Goal: Check status: Check status

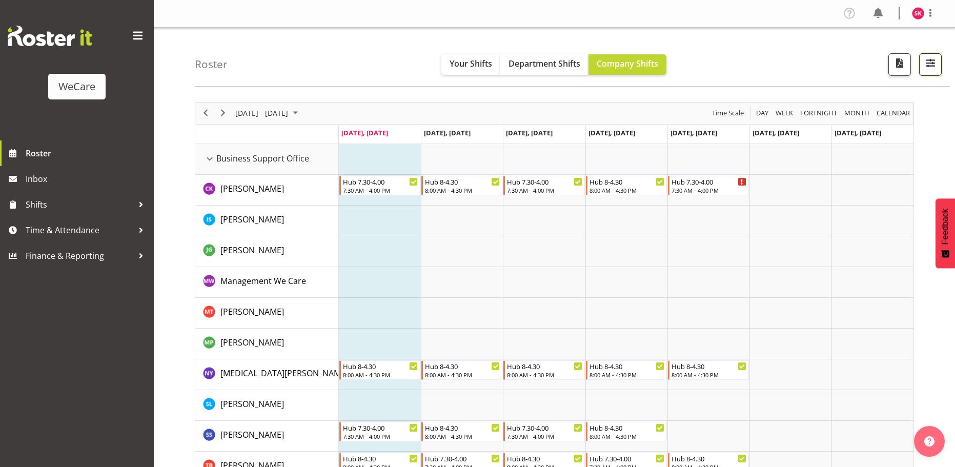
click at [933, 62] on span "button" at bounding box center [930, 62] width 13 height 13
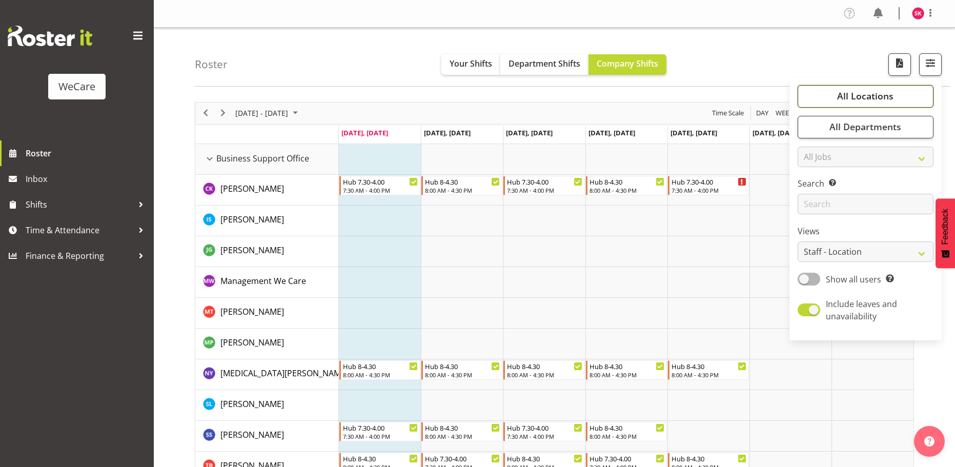
click at [868, 99] on span "All Locations" at bounding box center [865, 96] width 56 height 12
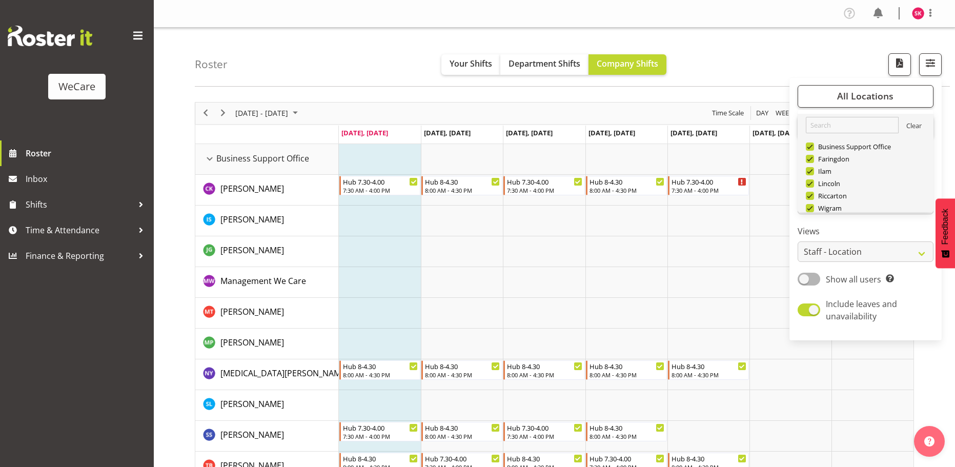
click at [908, 126] on link "Clear" at bounding box center [913, 127] width 15 height 12
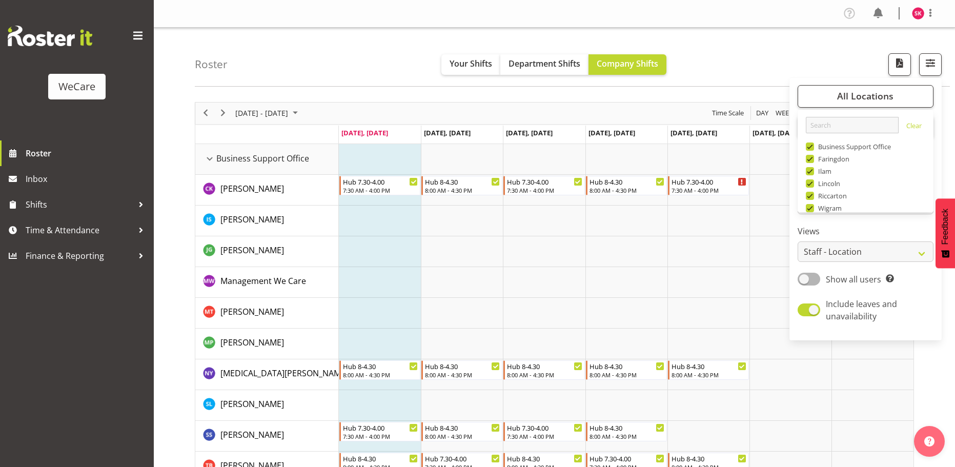
scroll to position [37, 0]
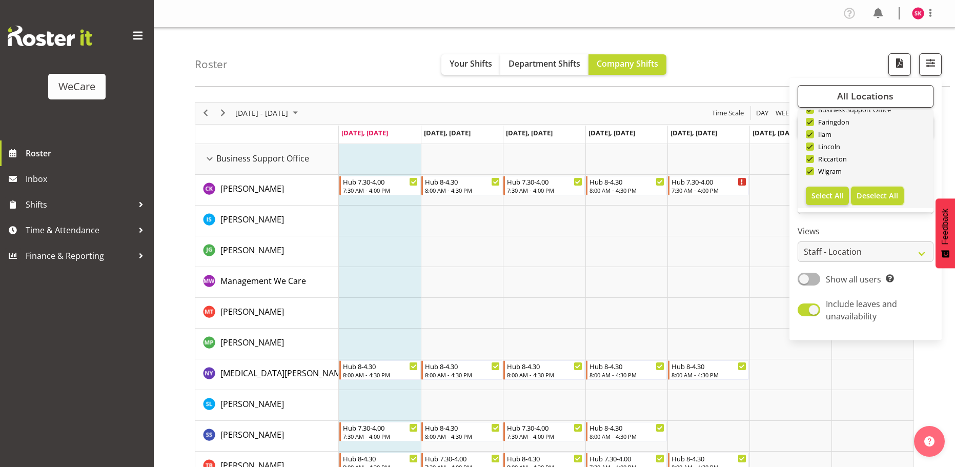
click at [867, 194] on span "Deselect All" at bounding box center [877, 196] width 42 height 10
checkbox input "false"
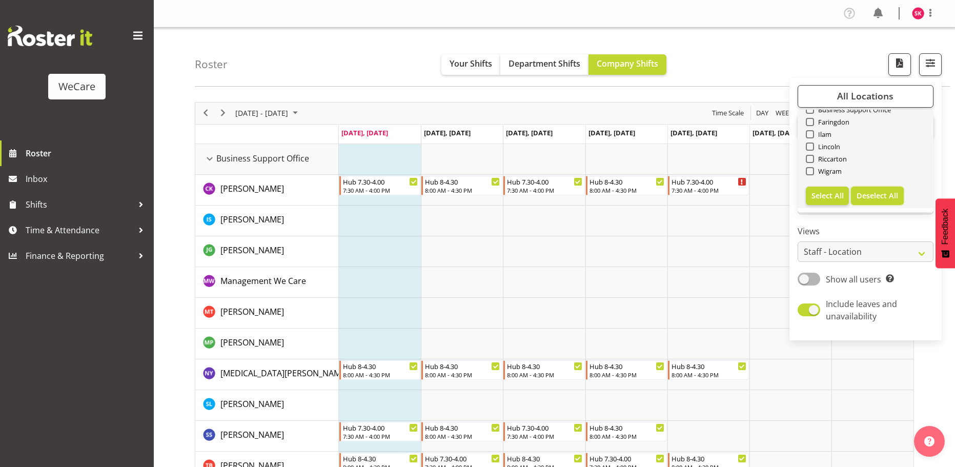
checkbox input "false"
click at [811, 122] on span at bounding box center [810, 122] width 8 height 8
click at [811, 122] on input "Faringdon" at bounding box center [809, 121] width 7 height 7
checkbox input "true"
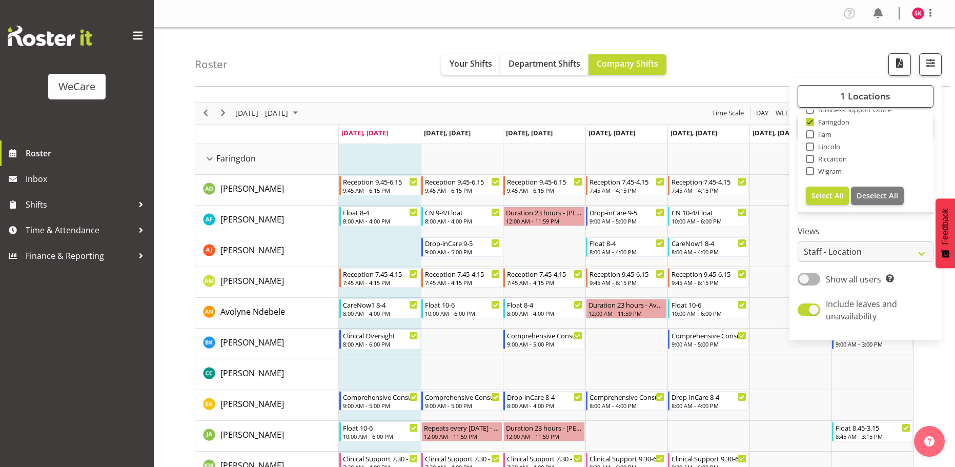
click at [747, 60] on div "Roster Your Shifts Department Shifts Company Shifts 1 Locations Clear Business …" at bounding box center [572, 57] width 755 height 59
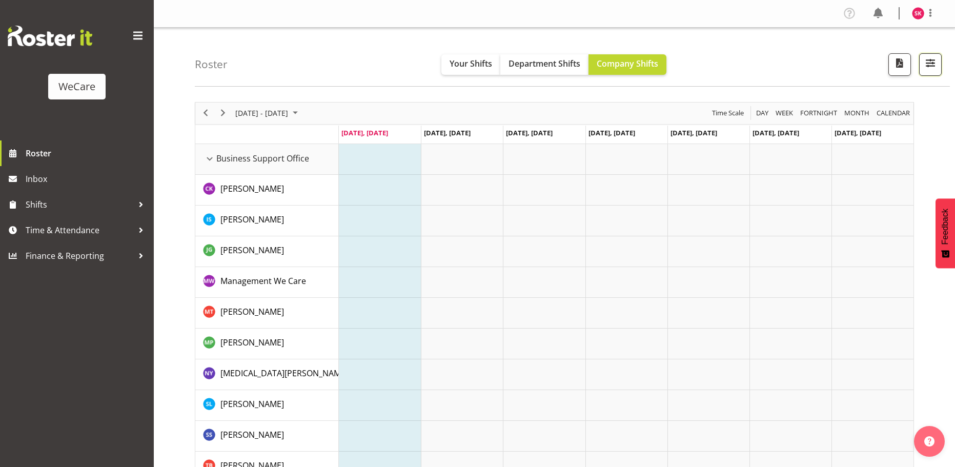
click at [929, 65] on span "button" at bounding box center [930, 62] width 13 height 13
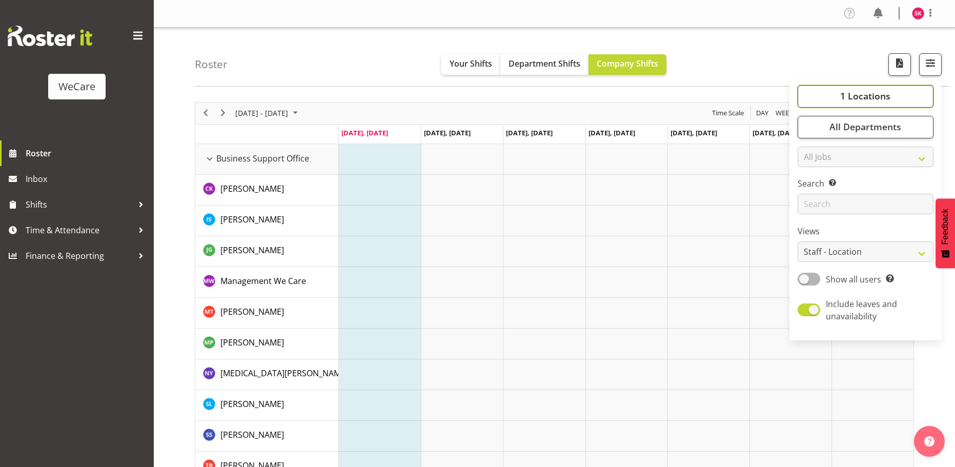
click at [869, 100] on span "1 Locations" at bounding box center [865, 96] width 50 height 12
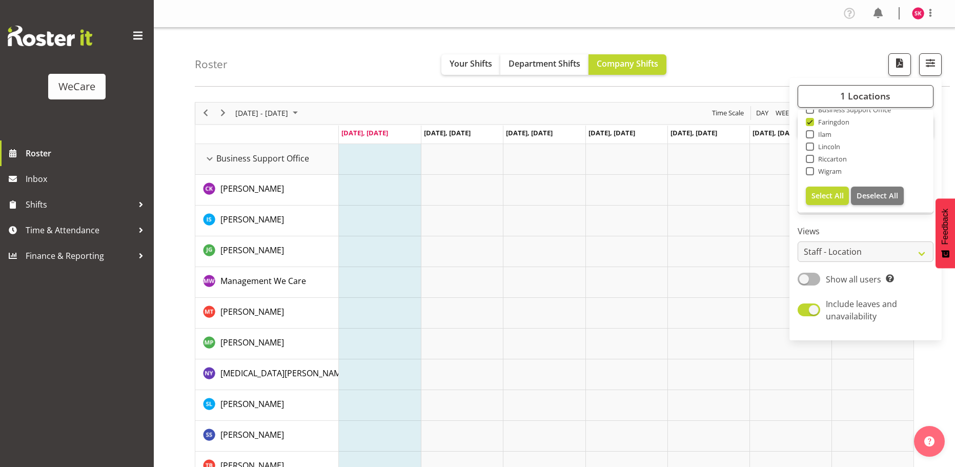
click at [940, 98] on div "1 Locations Clear Business Support Office [GEOGRAPHIC_DATA] Ilam [GEOGRAPHIC_DA…" at bounding box center [865, 209] width 152 height 254
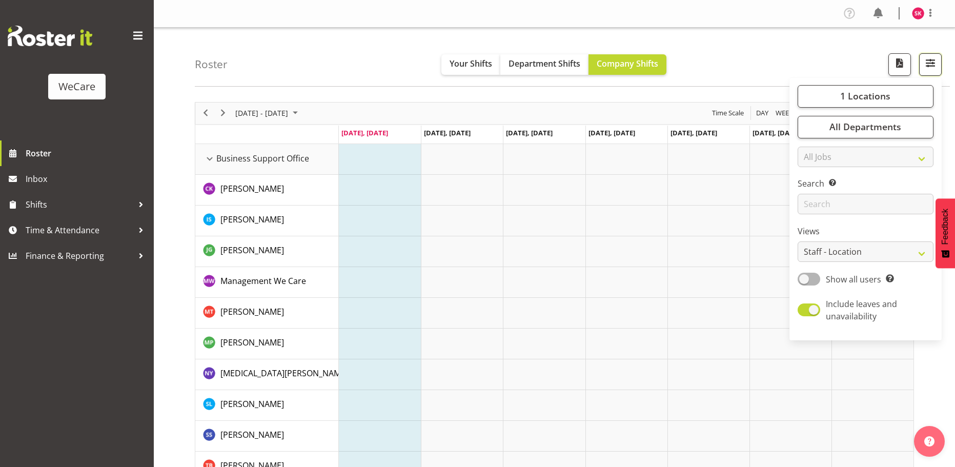
click at [929, 55] on button "button" at bounding box center [930, 64] width 23 height 23
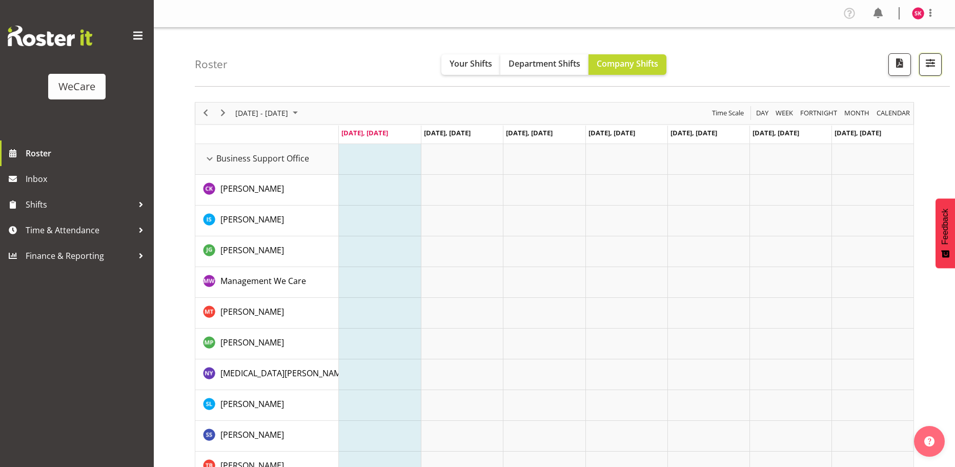
click at [929, 55] on button "button" at bounding box center [930, 64] width 23 height 23
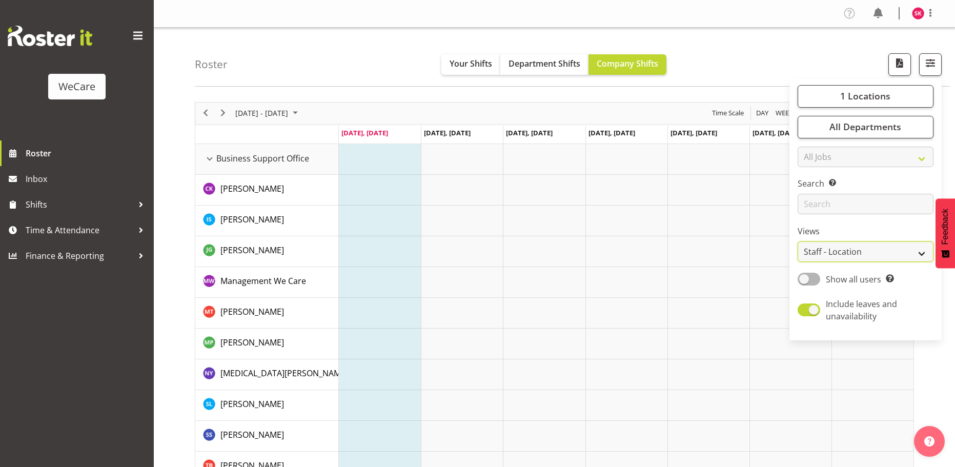
click at [872, 257] on select "Staff Role Shift - Horizontal Shift - Vertical Staff - Location" at bounding box center [865, 251] width 136 height 20
click at [938, 146] on div "1 Locations Clear Business Support Office [GEOGRAPHIC_DATA] Ilam [GEOGRAPHIC_DA…" at bounding box center [865, 209] width 152 height 254
click at [811, 278] on span at bounding box center [808, 279] width 23 height 13
click at [804, 278] on input "Show all users Show only rostered employees" at bounding box center [800, 279] width 7 height 7
checkbox input "true"
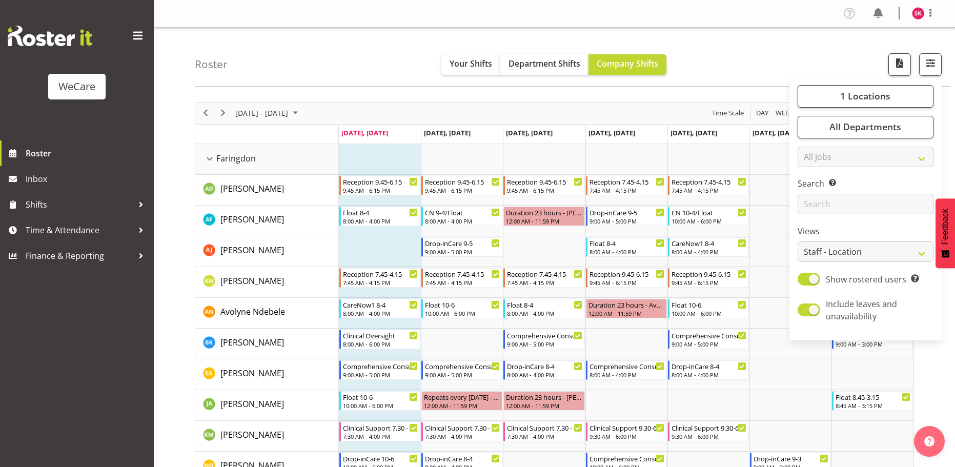
click at [729, 66] on div "Roster Your Shifts Department Shifts Company Shifts 1 Locations Clear Business …" at bounding box center [572, 57] width 755 height 59
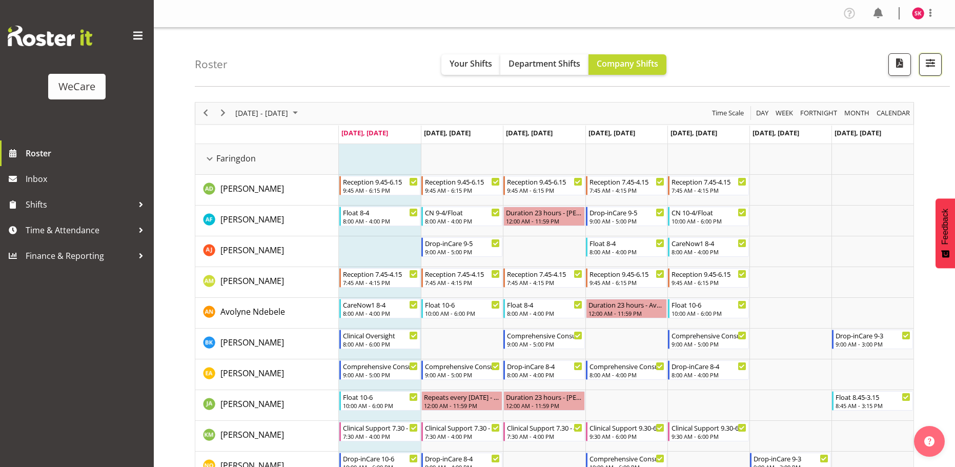
click at [930, 66] on span "button" at bounding box center [930, 62] width 13 height 13
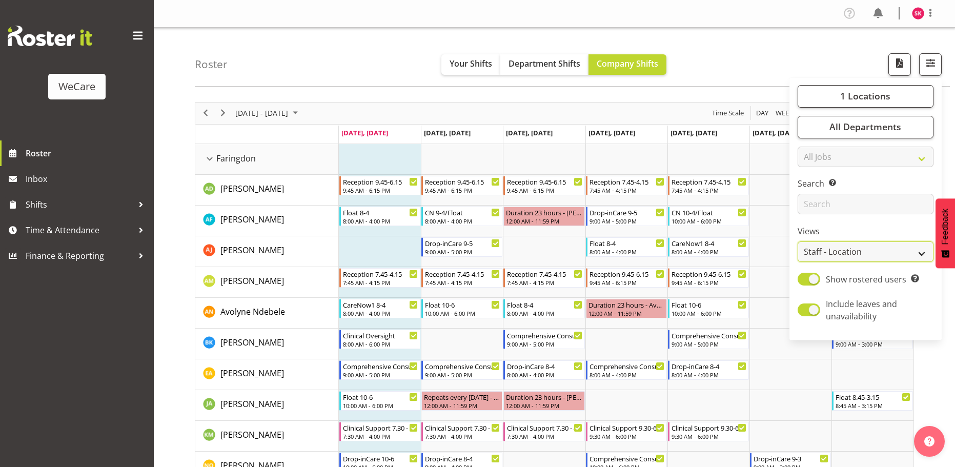
click at [913, 256] on select "Staff Role Shift - Horizontal Shift - Vertical Staff - Location" at bounding box center [865, 251] width 136 height 20
click at [844, 74] on div "Roster Your Shifts Department Shifts Company Shifts 1 Locations Clear Business …" at bounding box center [572, 57] width 755 height 59
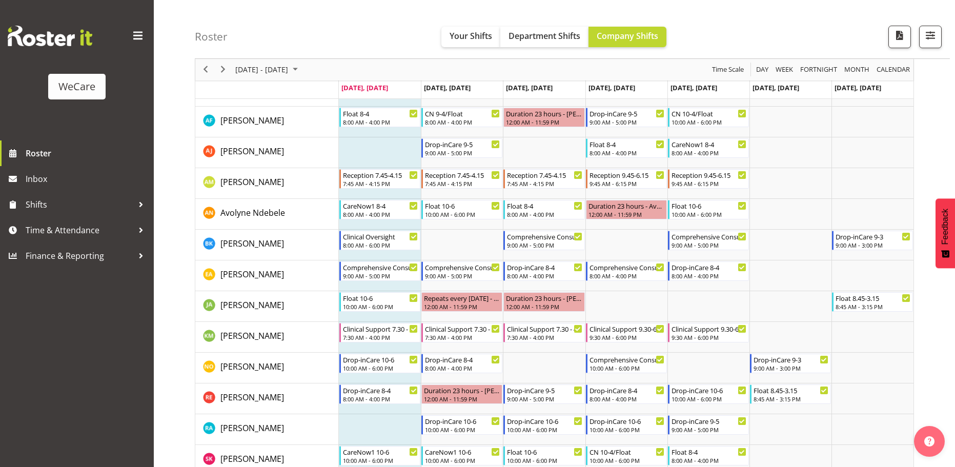
scroll to position [72, 0]
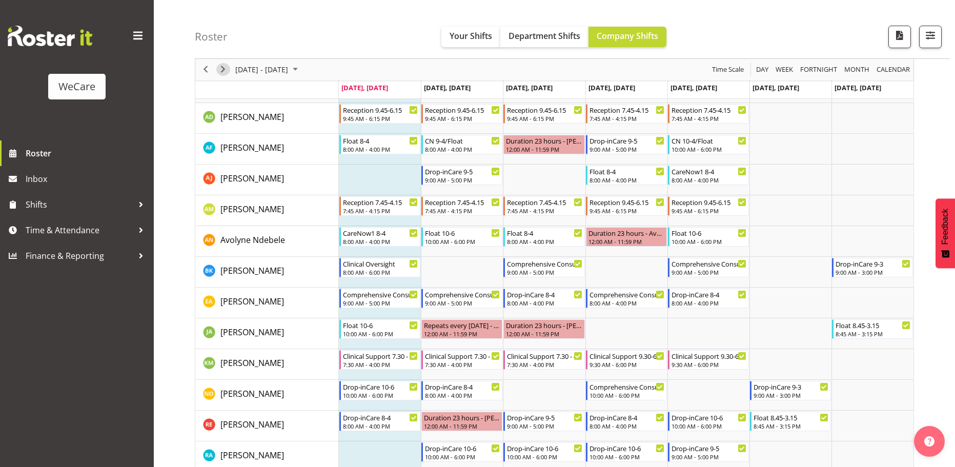
click at [219, 72] on span "Next" at bounding box center [223, 70] width 12 height 13
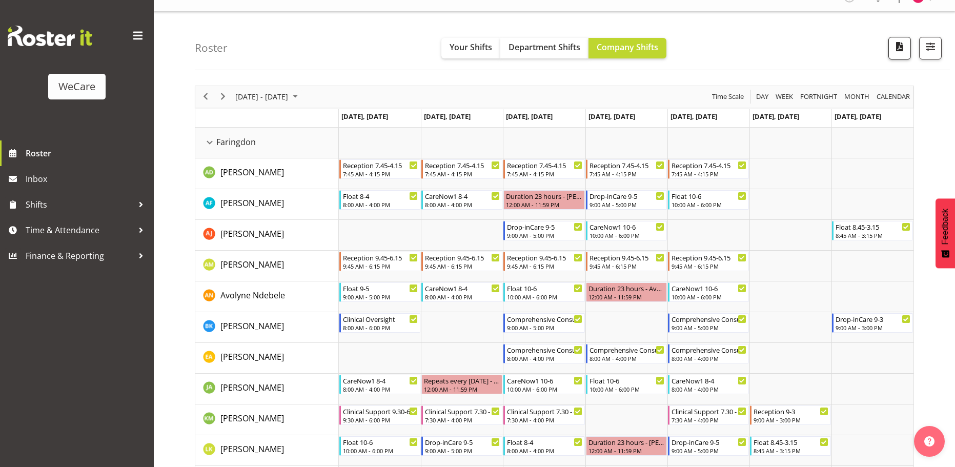
scroll to position [15, 0]
click at [203, 98] on span "Previous" at bounding box center [205, 97] width 12 height 13
